Goal: Task Accomplishment & Management: Manage account settings

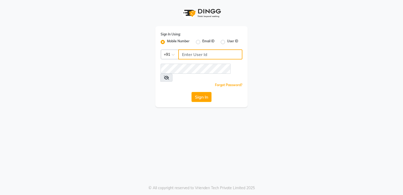
click at [222, 50] on input "Username" at bounding box center [210, 54] width 64 height 10
type input "9819669646"
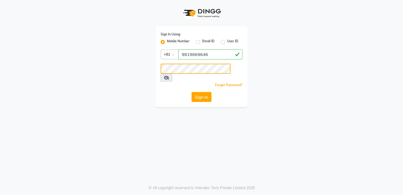
click at [192, 92] on button "Sign In" at bounding box center [202, 97] width 20 height 10
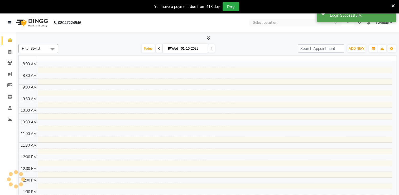
select select "en"
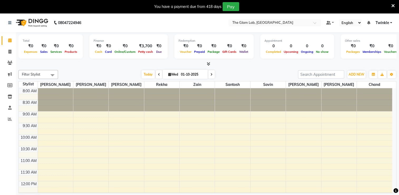
click at [393, 7] on icon at bounding box center [393, 5] width 3 height 5
